Goal: Transaction & Acquisition: Subscribe to service/newsletter

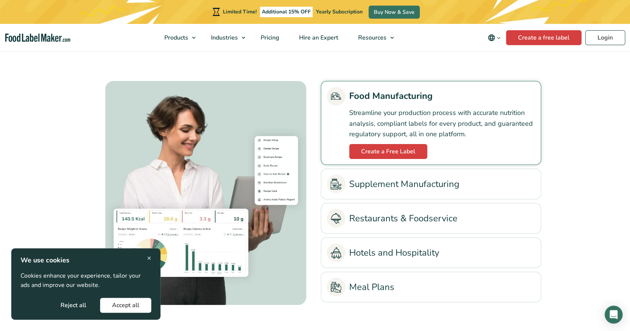
click at [111, 310] on button "Accept all" at bounding box center [125, 305] width 51 height 15
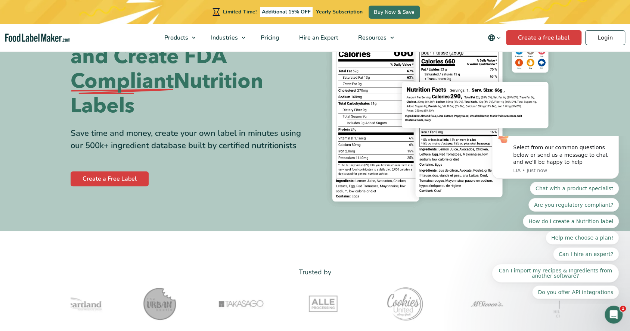
scroll to position [83, 0]
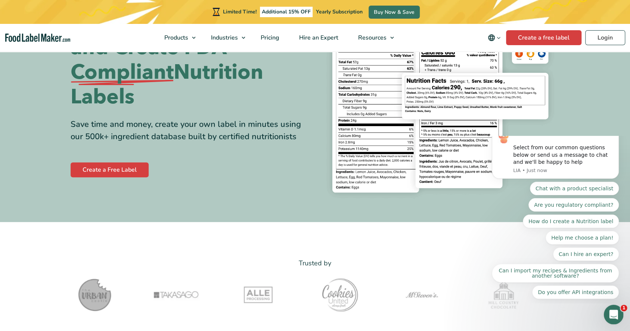
click at [613, 310] on icon "Open Intercom Messenger" at bounding box center [613, 314] width 12 height 12
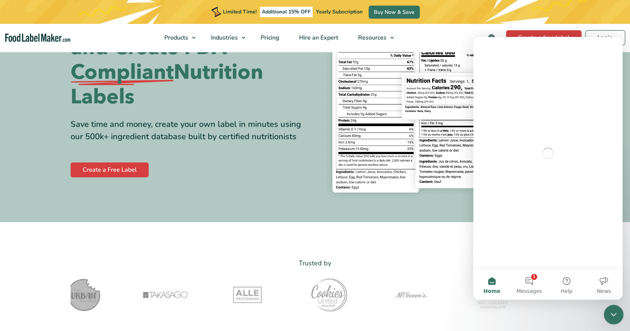
scroll to position [0, 0]
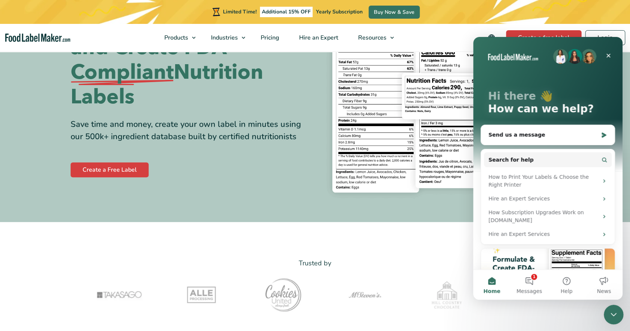
click at [620, 309] on div "Close Intercom Messenger" at bounding box center [613, 314] width 18 height 18
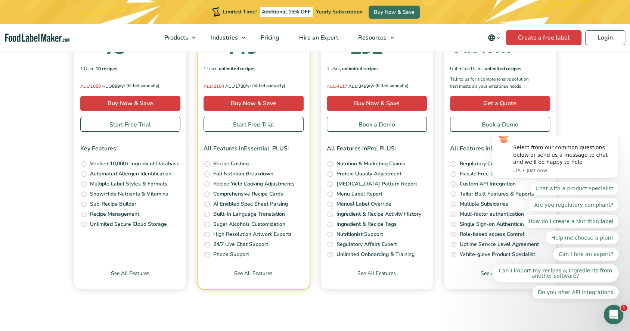
click at [611, 319] on div "Open Intercom Messenger" at bounding box center [612, 313] width 25 height 25
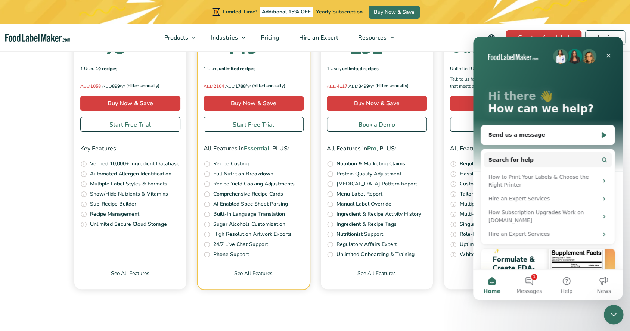
click at [608, 315] on icon "Close Intercom Messenger" at bounding box center [612, 313] width 9 height 9
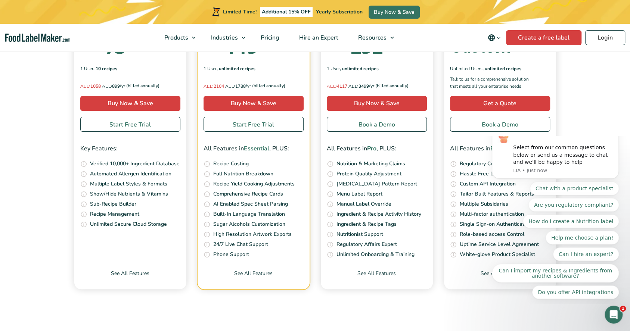
checkbox input "true"
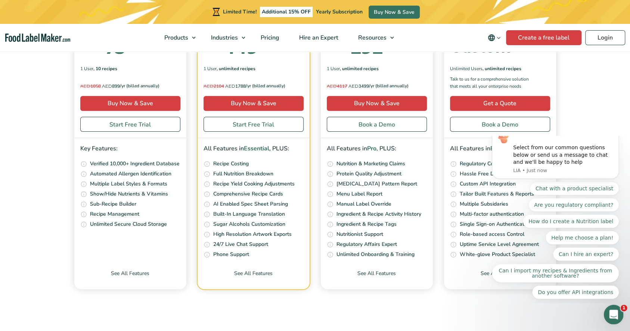
click at [612, 311] on icon "Open Intercom Messenger" at bounding box center [613, 314] width 12 height 12
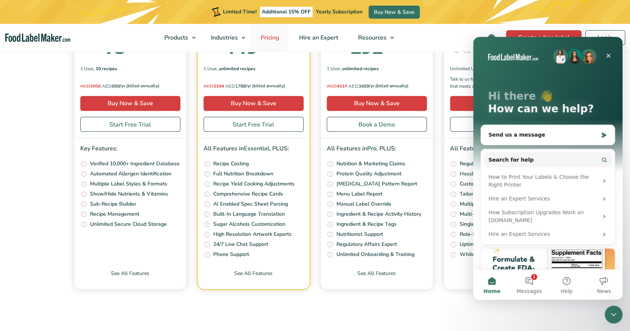
click at [258, 32] on link "Pricing" at bounding box center [269, 38] width 37 height 28
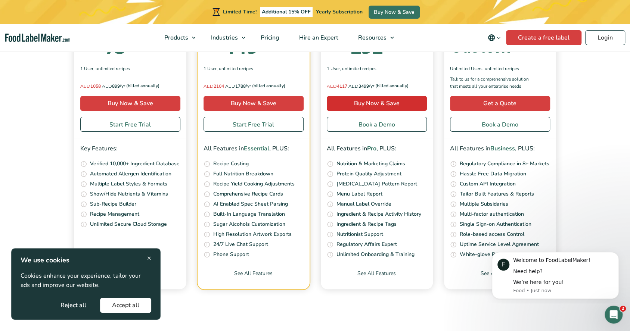
scroll to position [2599, 0]
click at [619, 319] on div "Open Intercom Messenger" at bounding box center [612, 313] width 25 height 25
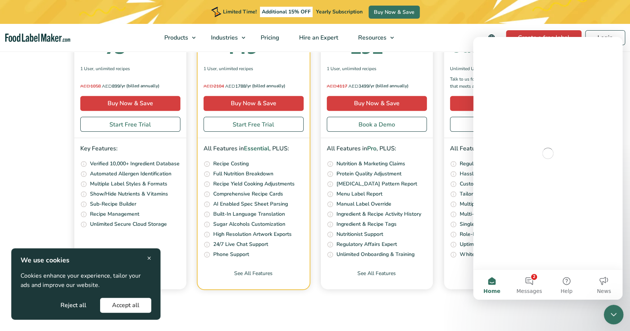
scroll to position [0, 0]
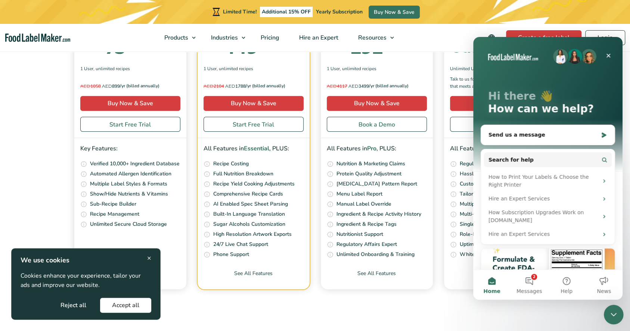
click at [611, 319] on div "Close Intercom Messenger" at bounding box center [613, 314] width 18 height 18
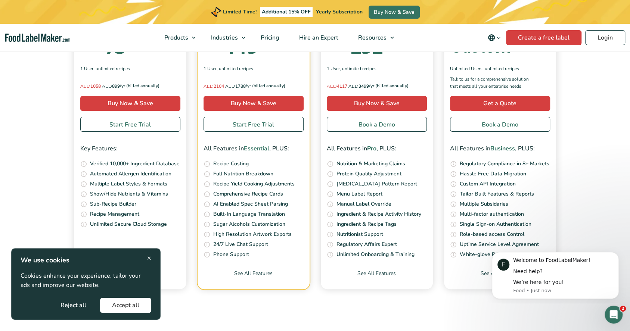
click at [148, 258] on span "×" at bounding box center [149, 258] width 4 height 10
click at [148, 257] on span "×" at bounding box center [149, 258] width 4 height 10
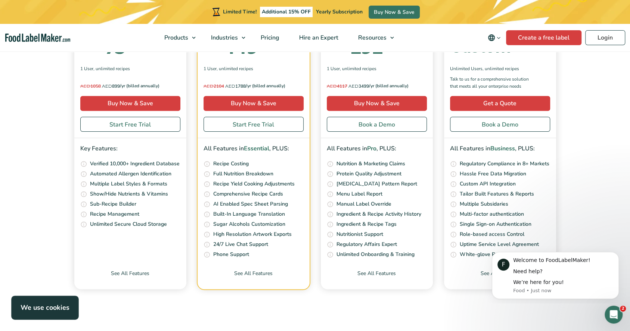
scroll to position [2620, 0]
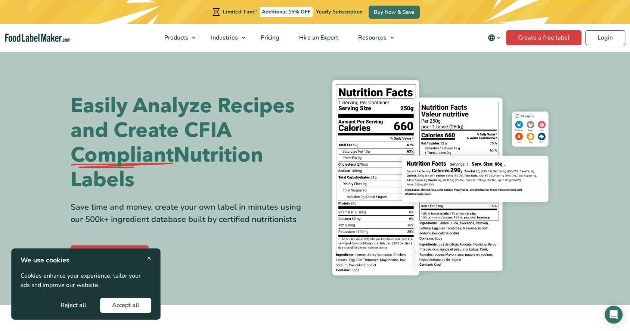
click at [149, 257] on span "×" at bounding box center [149, 258] width 4 height 10
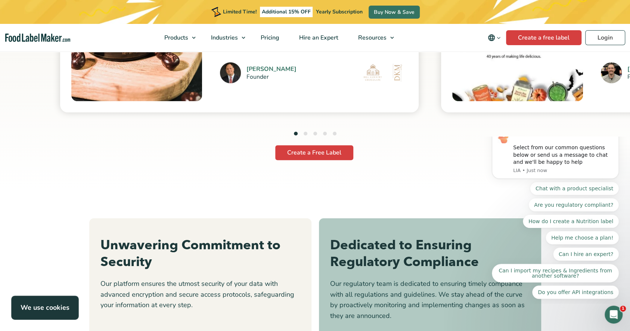
scroll to position [2319, 0]
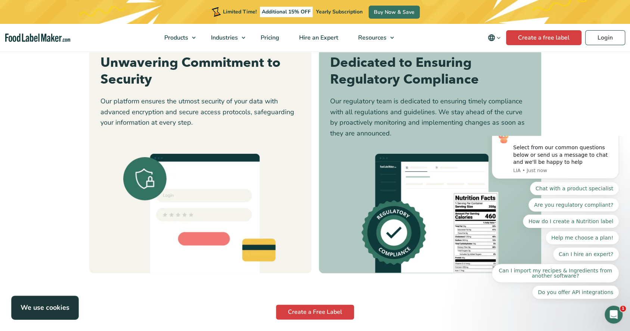
click at [626, 233] on body "Thanks for visiting FoodLabelMaker.com! Select from our common questions below …" at bounding box center [555, 220] width 143 height 162
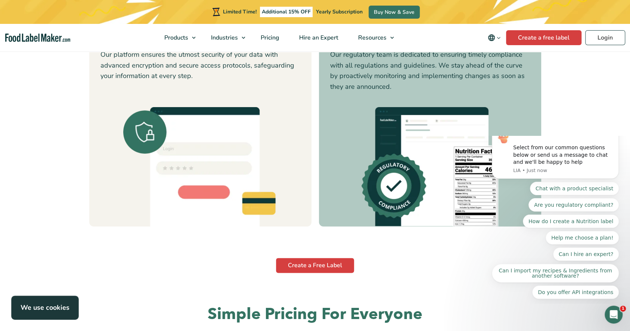
scroll to position [2646, 0]
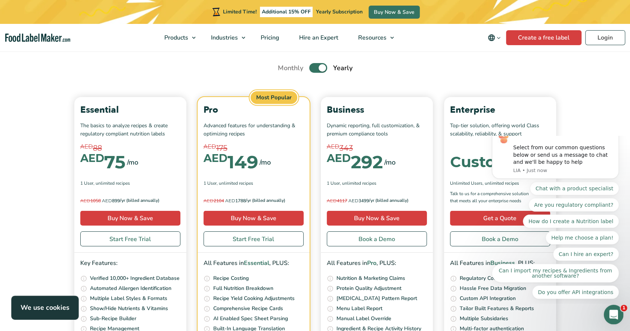
click at [606, 316] on div "Open Intercom Messenger" at bounding box center [612, 313] width 25 height 25
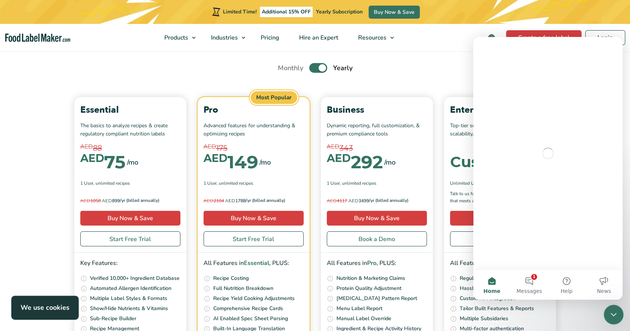
scroll to position [0, 0]
click at [607, 316] on div "Close Intercom Messenger" at bounding box center [613, 314] width 18 height 18
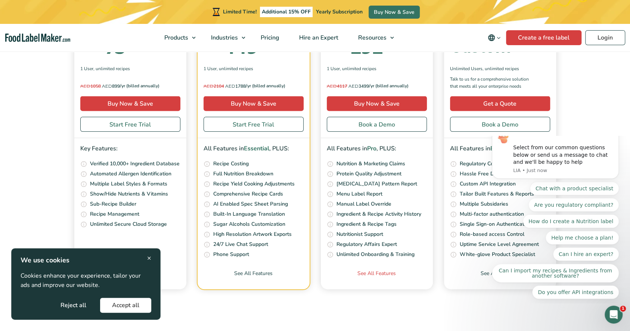
scroll to position [2930, 0]
click at [615, 312] on icon "Open Intercom Messenger" at bounding box center [613, 314] width 12 height 12
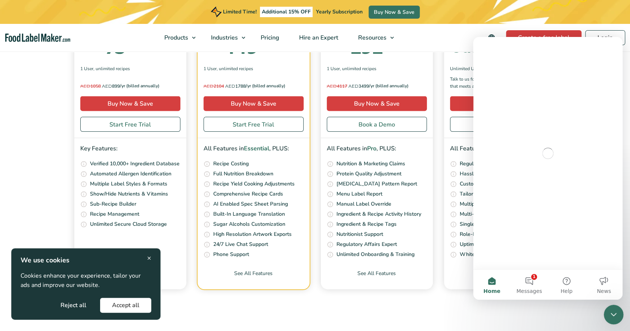
scroll to position [0, 0]
click at [615, 312] on icon "Close Intercom Messenger" at bounding box center [612, 313] width 5 height 3
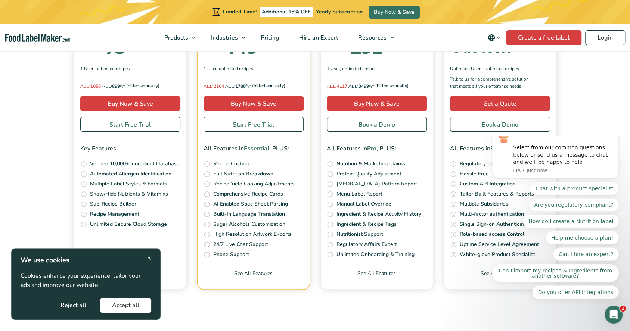
click at [616, 129] on icon "Dismiss notification" at bounding box center [617, 127] width 4 height 4
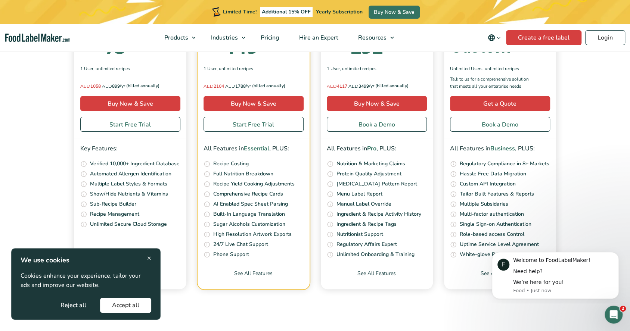
click at [150, 255] on span "×" at bounding box center [149, 258] width 4 height 10
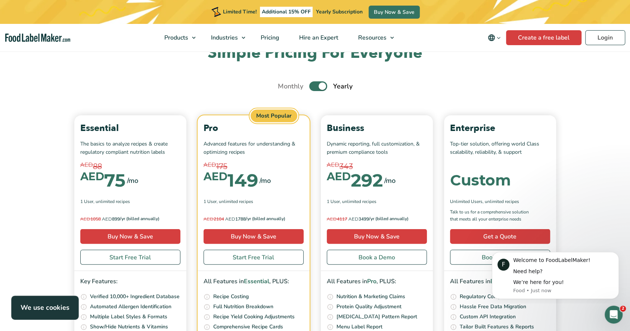
scroll to position [2627, 0]
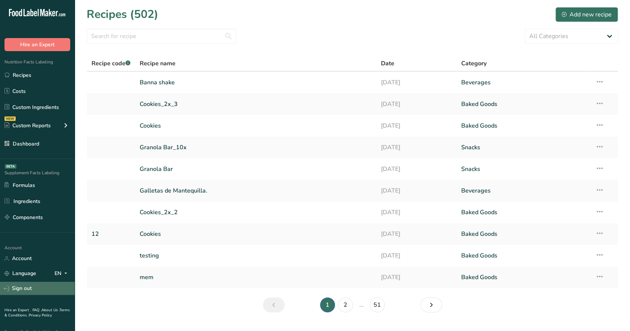
click at [19, 286] on link "Sign out" at bounding box center [37, 288] width 75 height 13
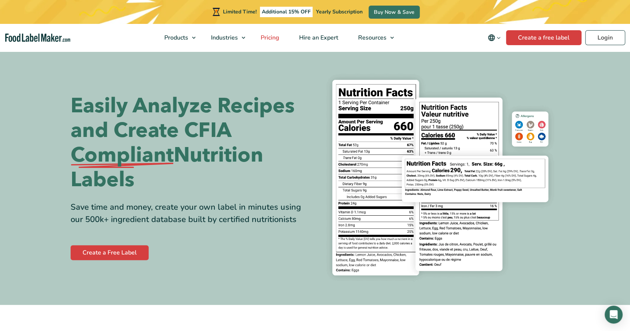
click at [266, 40] on span "Pricing" at bounding box center [269, 38] width 22 height 8
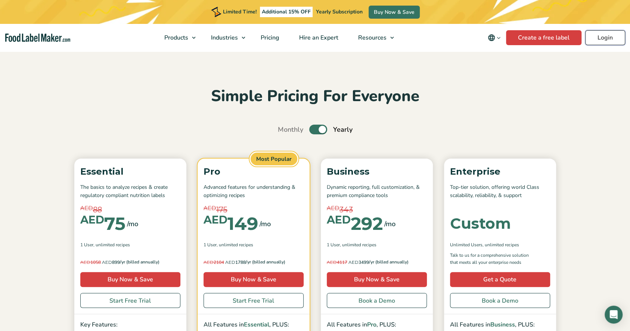
click at [597, 38] on link "Login" at bounding box center [605, 37] width 40 height 15
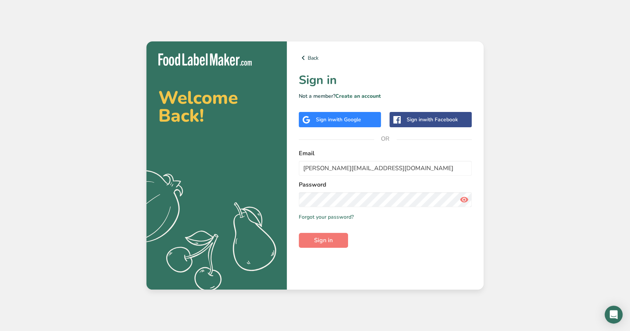
type input "[EMAIL_ADDRESS][DOMAIN_NAME]"
click at [313, 235] on button "Sign in" at bounding box center [323, 240] width 49 height 15
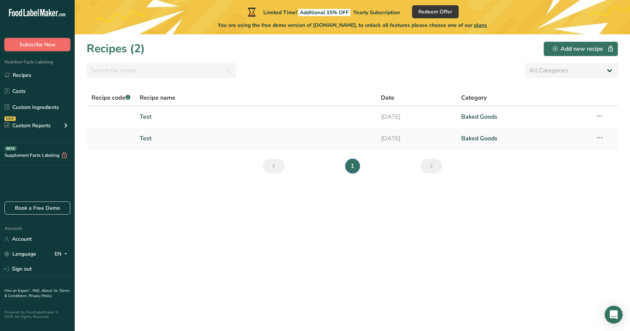
click at [36, 40] on button "Subscribe Now" at bounding box center [37, 44] width 66 height 13
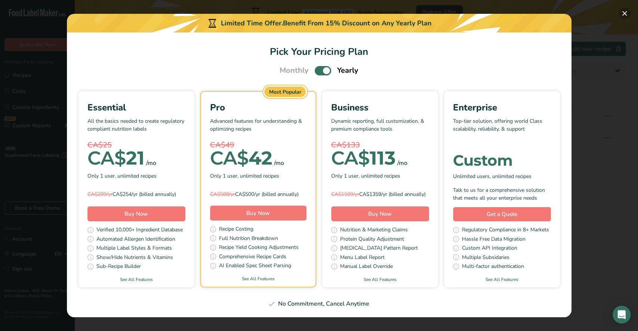
click at [623, 14] on button "Pick Your Pricing Plan Modal" at bounding box center [624, 13] width 12 height 12
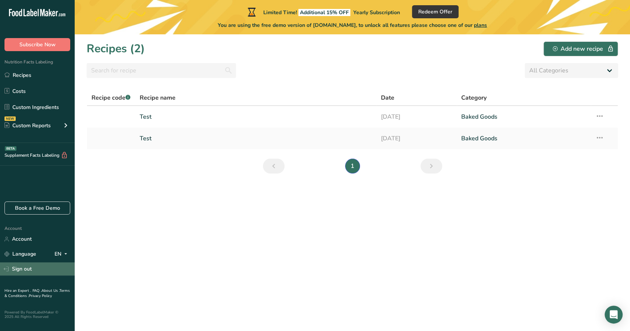
click at [29, 265] on link "Sign out" at bounding box center [37, 269] width 75 height 13
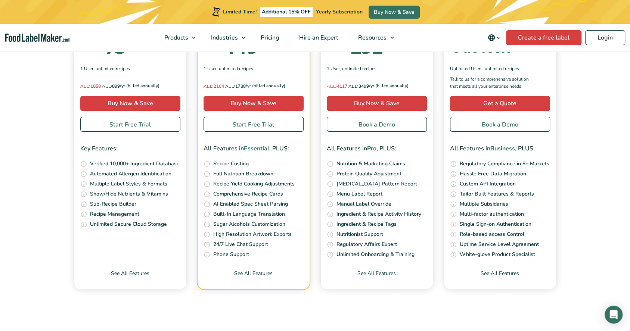
scroll to position [2639, 0]
click at [214, 50] on span "AED" at bounding box center [216, 44] width 24 height 11
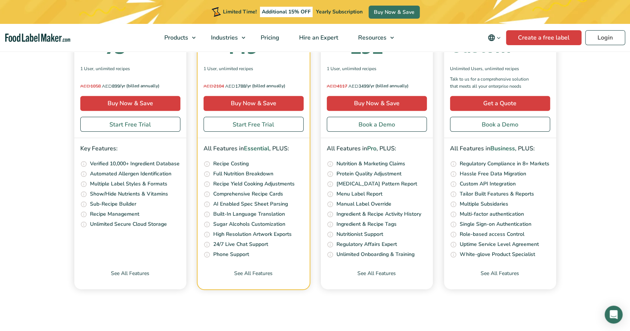
click at [214, 50] on span "AED" at bounding box center [216, 44] width 24 height 11
click at [17, 159] on section "Simple Pricing For Everyone Monthly Toggle Yearly (6 Month Free + 2 Free Nutrit…" at bounding box center [315, 107] width 630 height 394
click at [272, 36] on span "Pricing" at bounding box center [269, 38] width 22 height 8
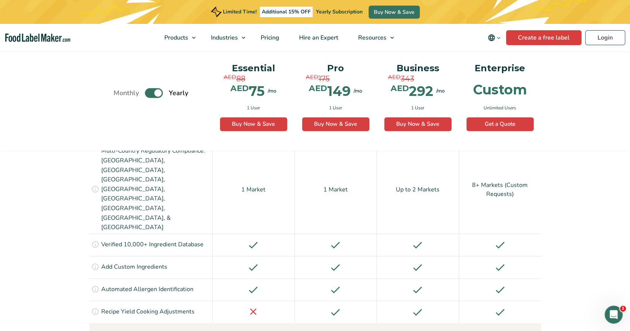
scroll to position [613, 0]
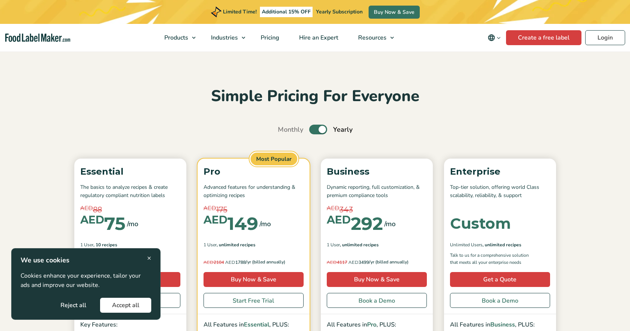
scroll to position [58, 0]
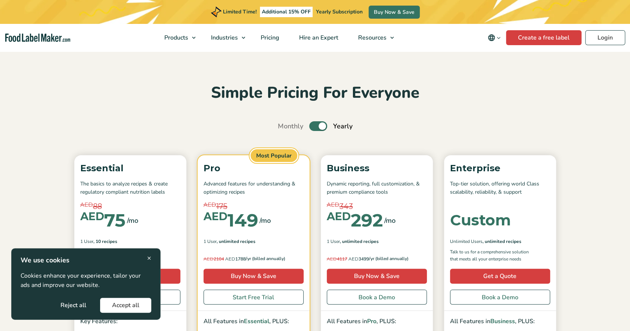
scroll to position [3, 0]
click at [150, 257] on span "×" at bounding box center [149, 258] width 4 height 10
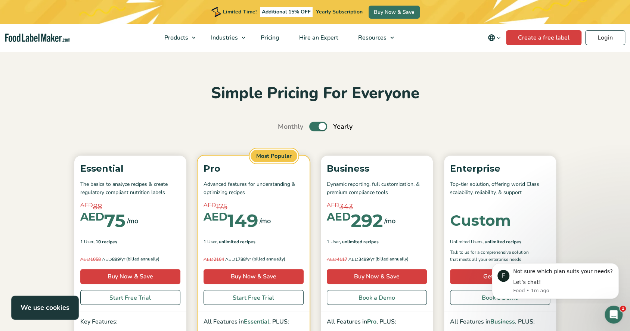
scroll to position [0, 0]
